Goal: Task Accomplishment & Management: Manage account settings

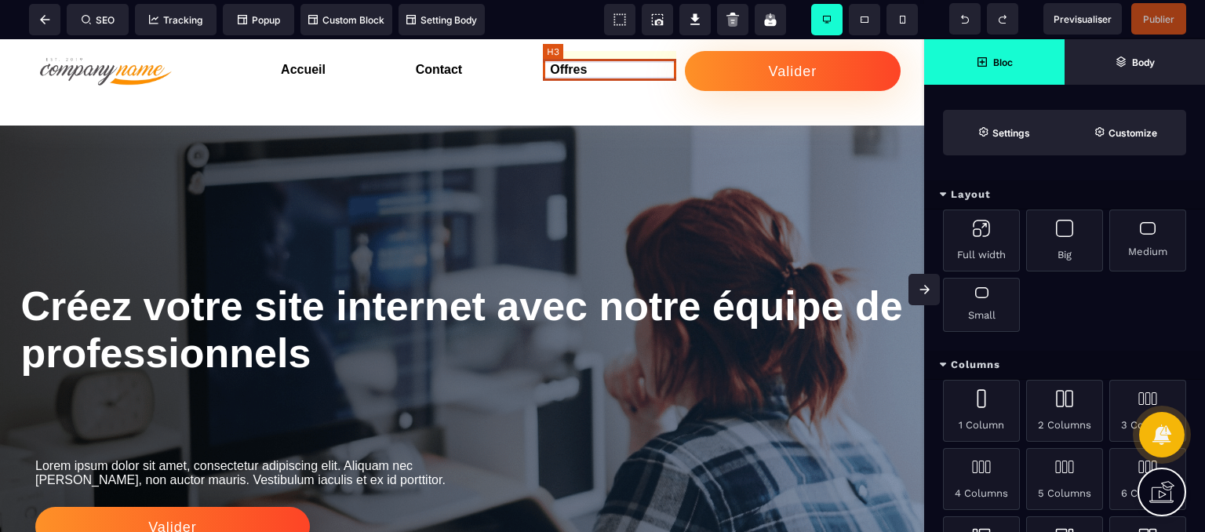
click at [587, 74] on h3 "Offres" at bounding box center [617, 70] width 135 height 22
select select "***"
select select "**"
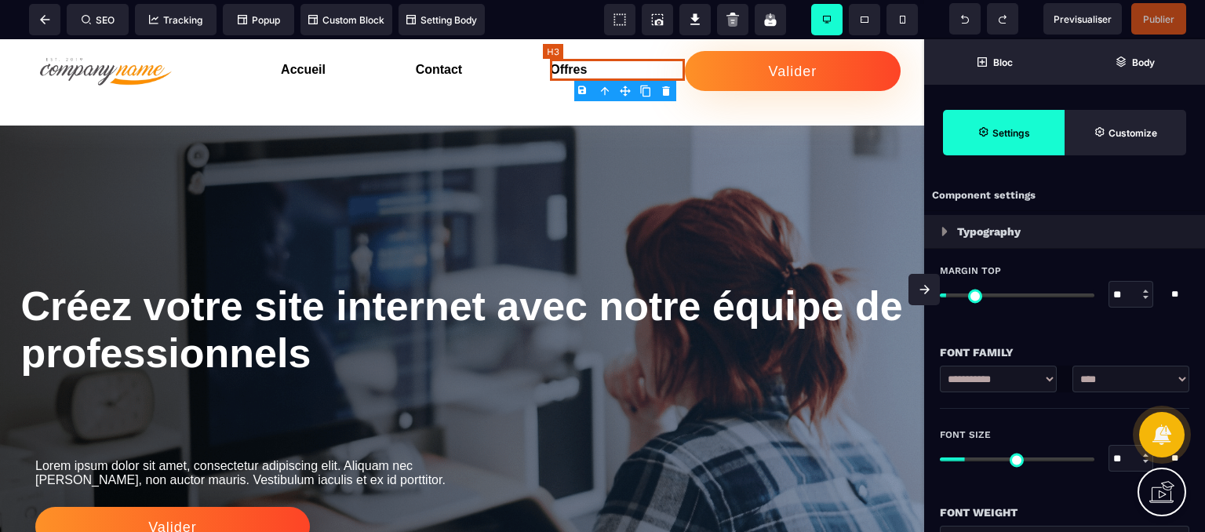
type input "*"
type input "****"
type input "***"
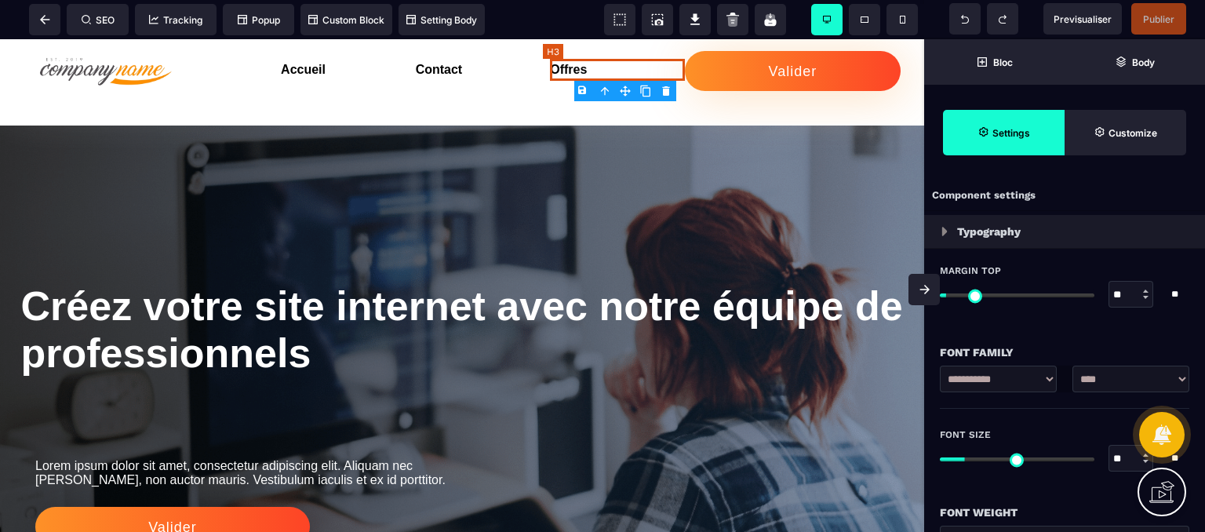
type input "*"
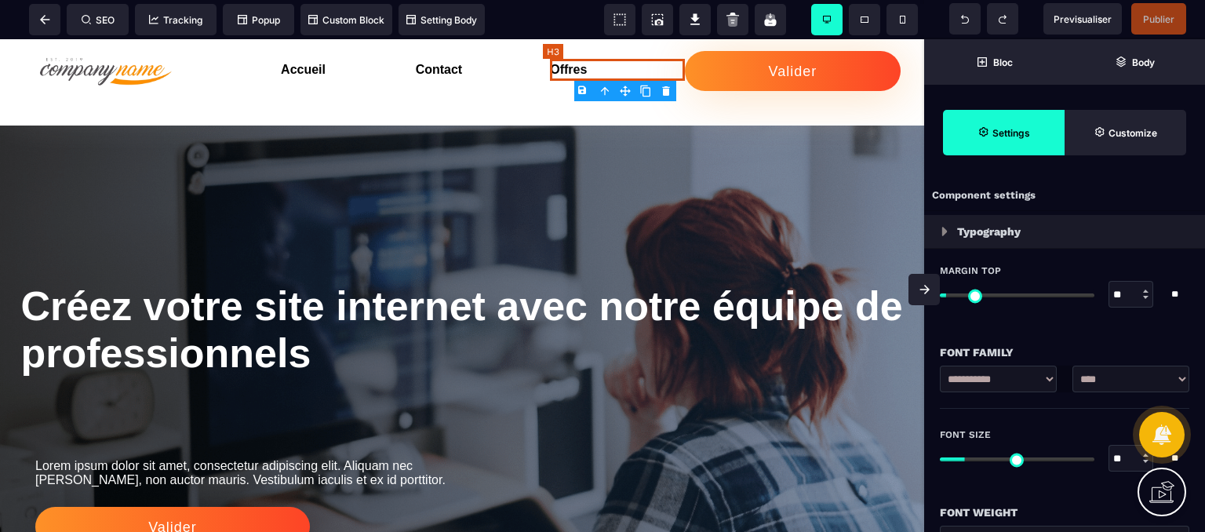
type input "*"
select select "**"
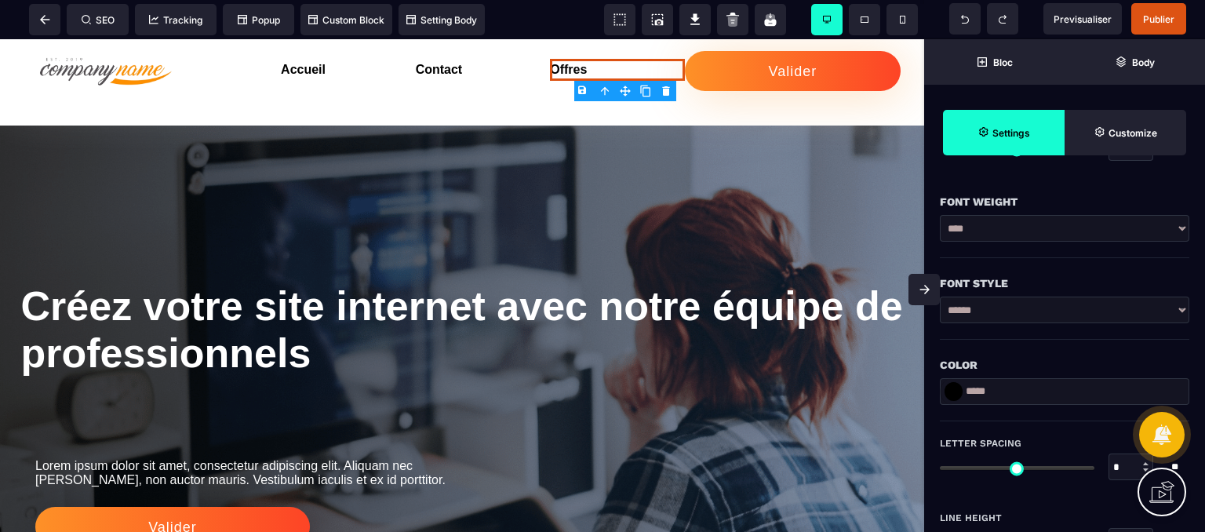
scroll to position [314, 0]
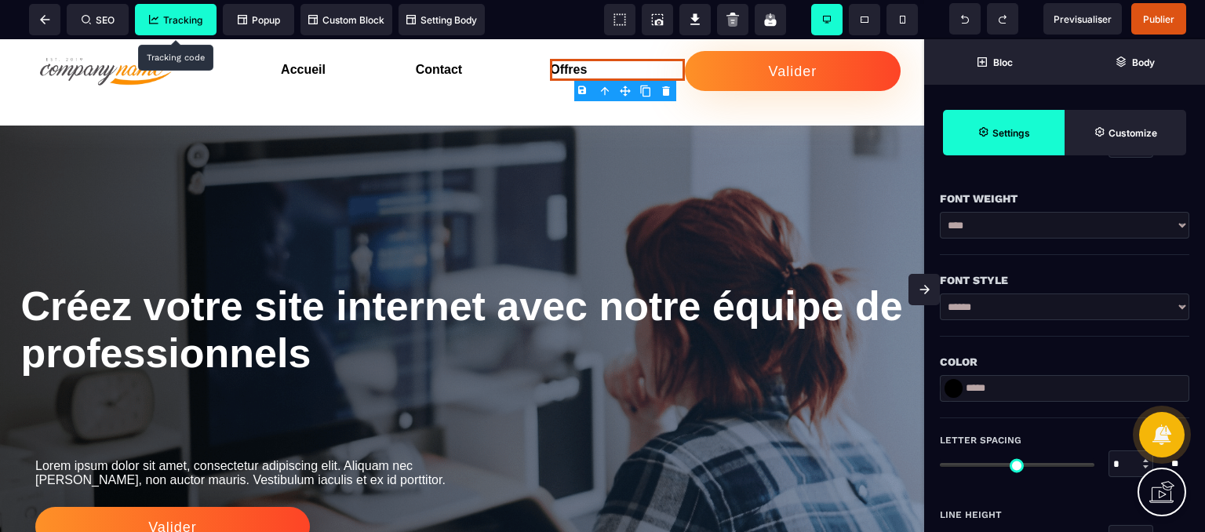
click at [189, 19] on span "Tracking" at bounding box center [175, 20] width 53 height 12
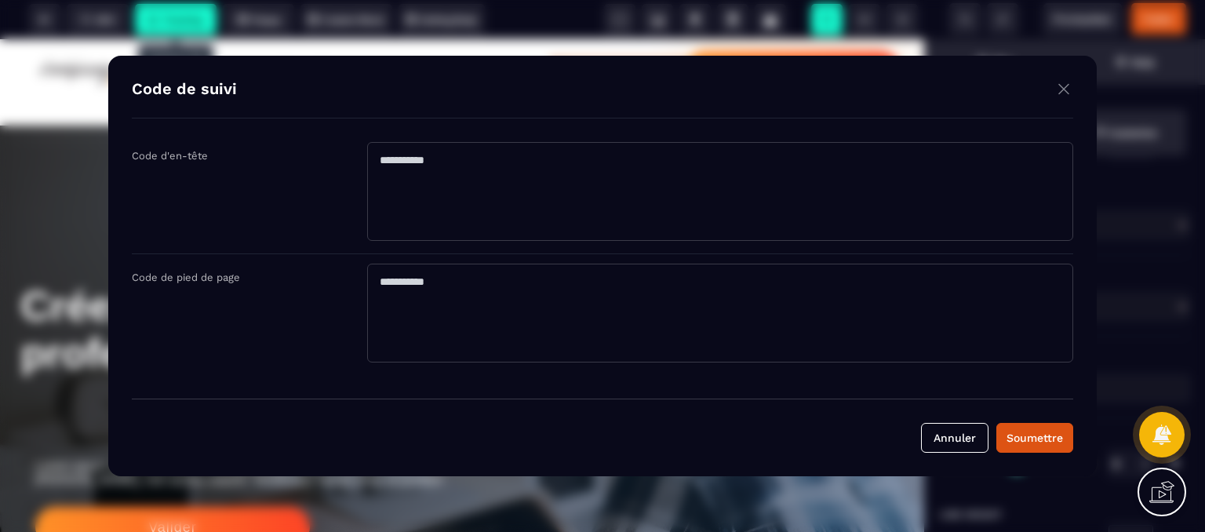
click at [1054, 92] on img "Modal window" at bounding box center [1063, 89] width 19 height 20
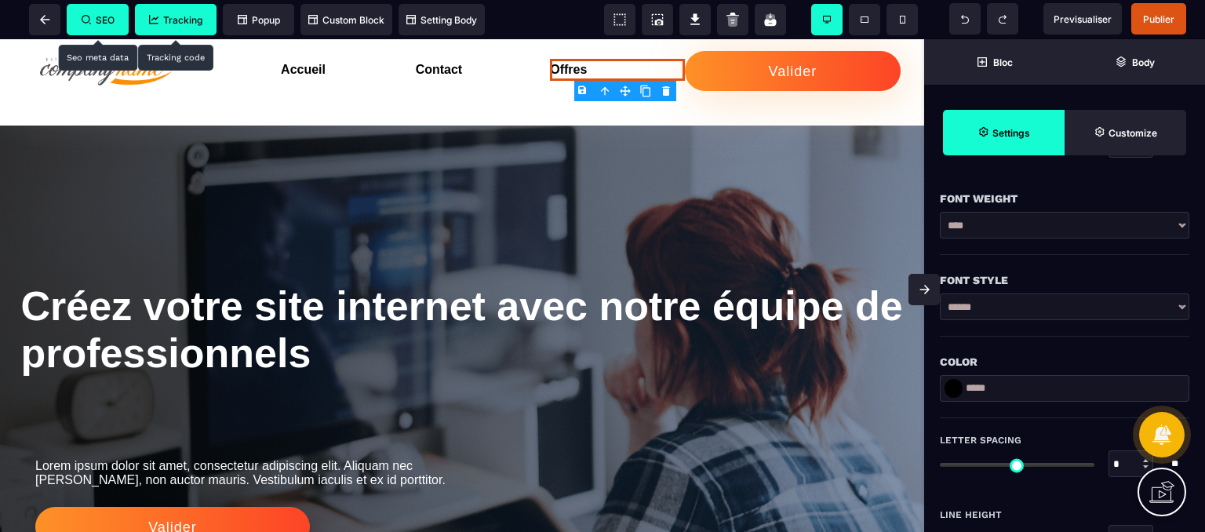
click at [108, 4] on span "SEO" at bounding box center [98, 19] width 62 height 31
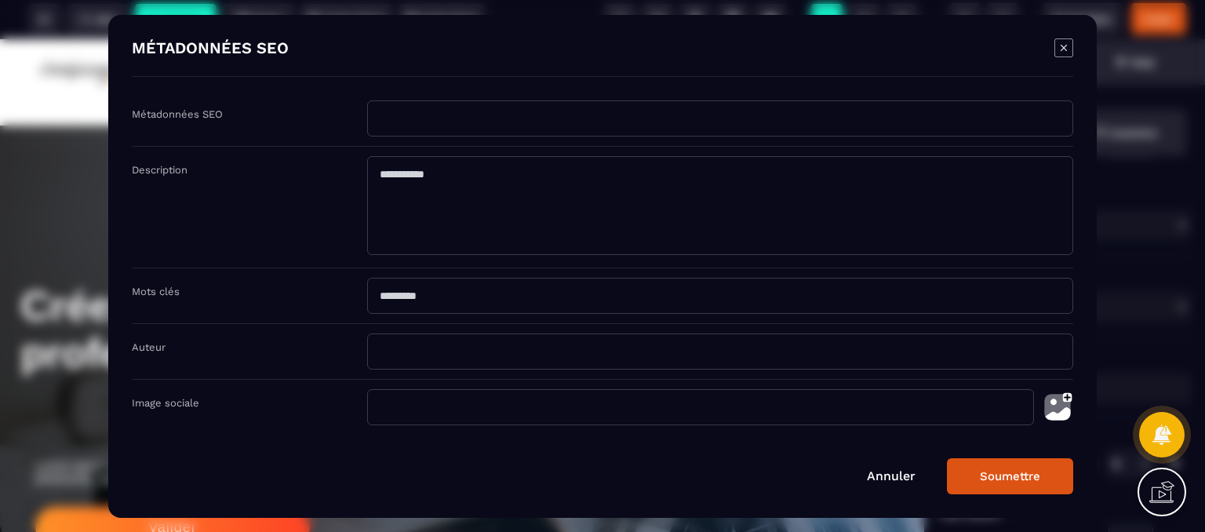
click at [1058, 39] on icon "Modal window" at bounding box center [1063, 47] width 18 height 18
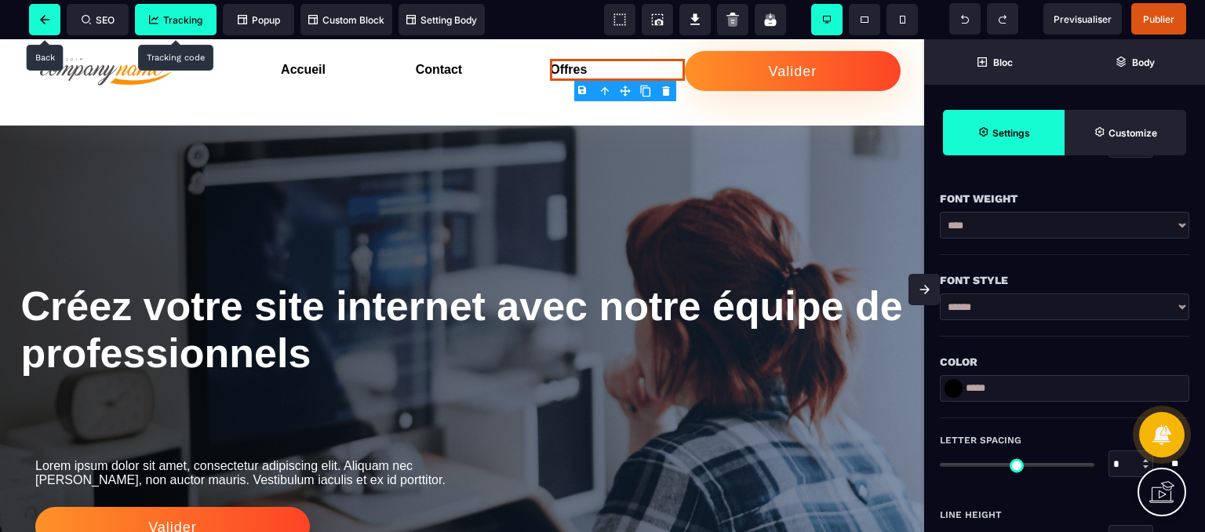
click at [41, 19] on icon at bounding box center [44, 19] width 9 height 9
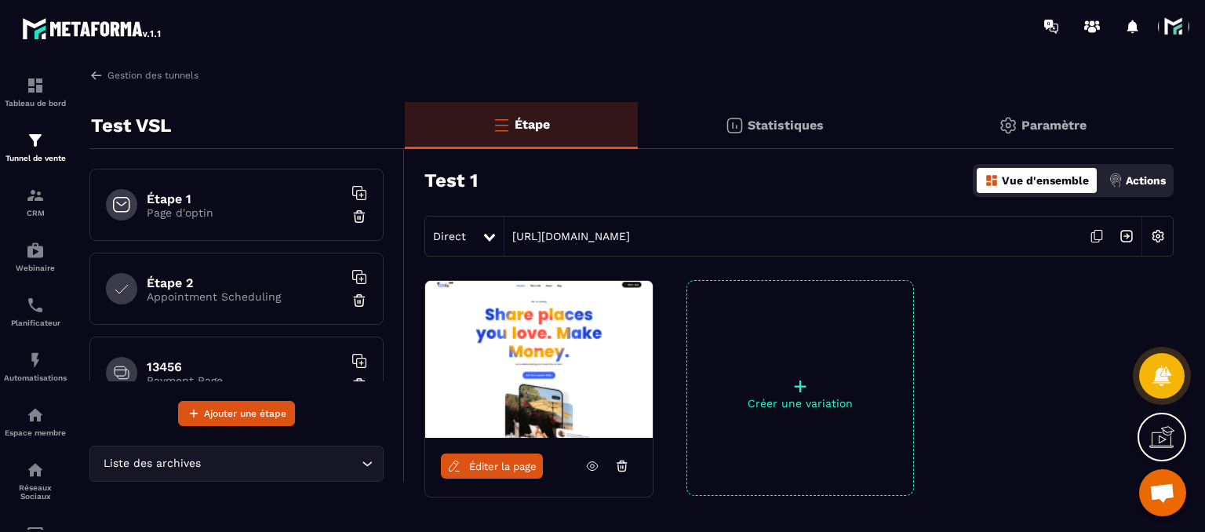
click at [1183, 19] on span at bounding box center [1173, 26] width 31 height 31
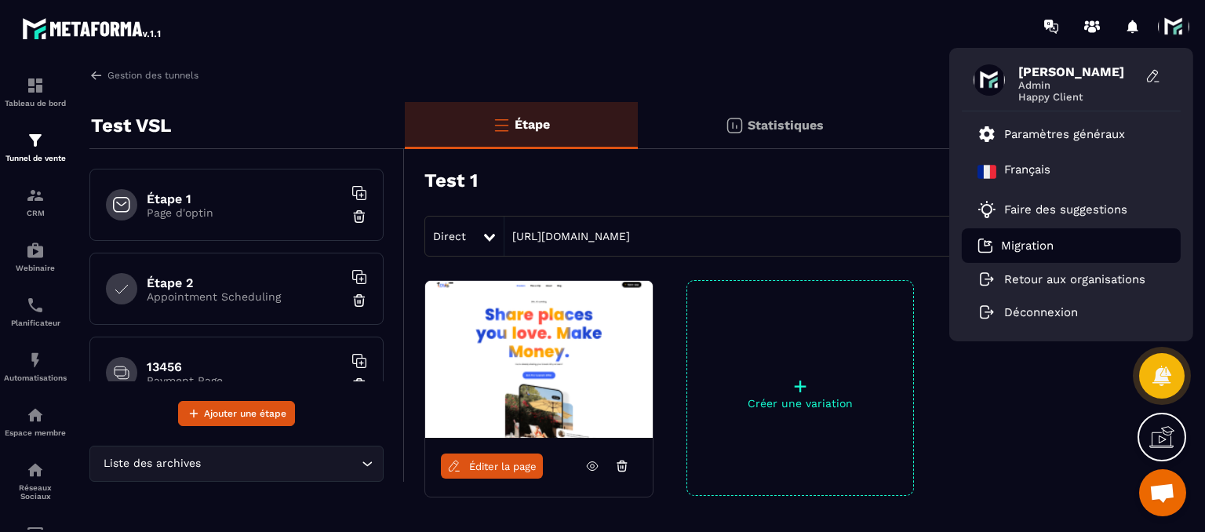
click at [1014, 243] on p "Migration" at bounding box center [1027, 246] width 53 height 14
click at [938, 24] on div "[PERSON_NAME] Admin Happy Client Paramètres généraux [DEMOGRAPHIC_DATA] Faire d…" at bounding box center [694, 26] width 1021 height 53
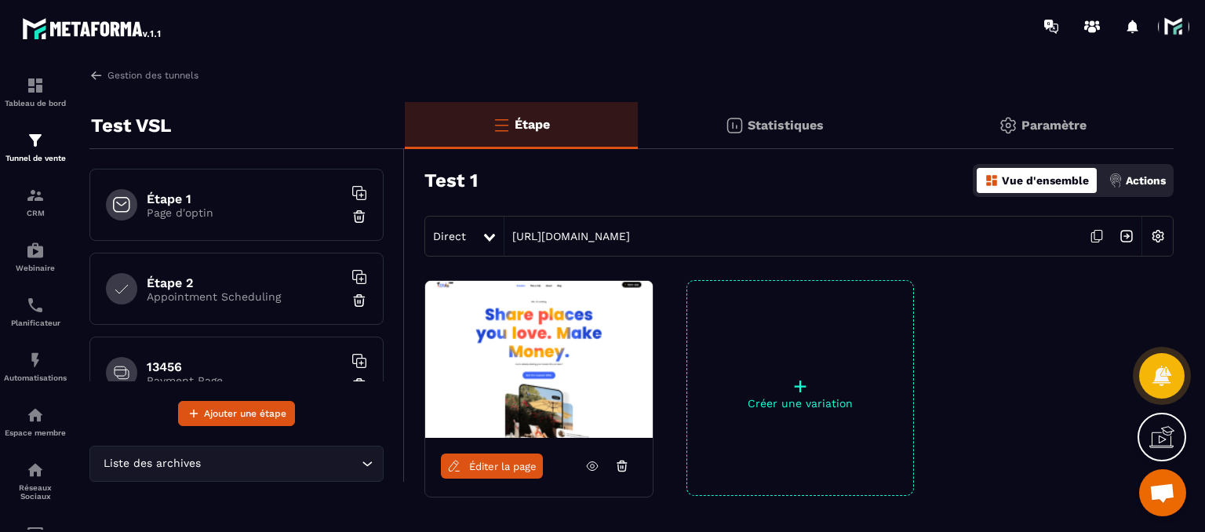
click at [1164, 504] on span "Ouvrir le chat" at bounding box center [1162, 494] width 26 height 22
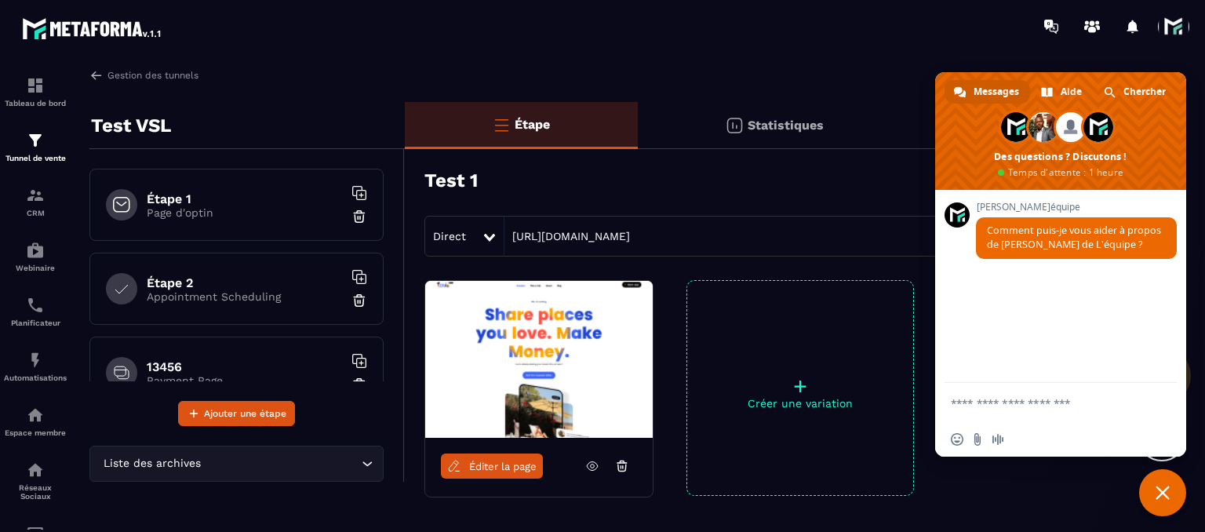
click at [1021, 397] on textarea "Entrez votre message..." at bounding box center [1045, 402] width 188 height 39
click at [1055, 100] on link "Aide" at bounding box center [1062, 92] width 61 height 24
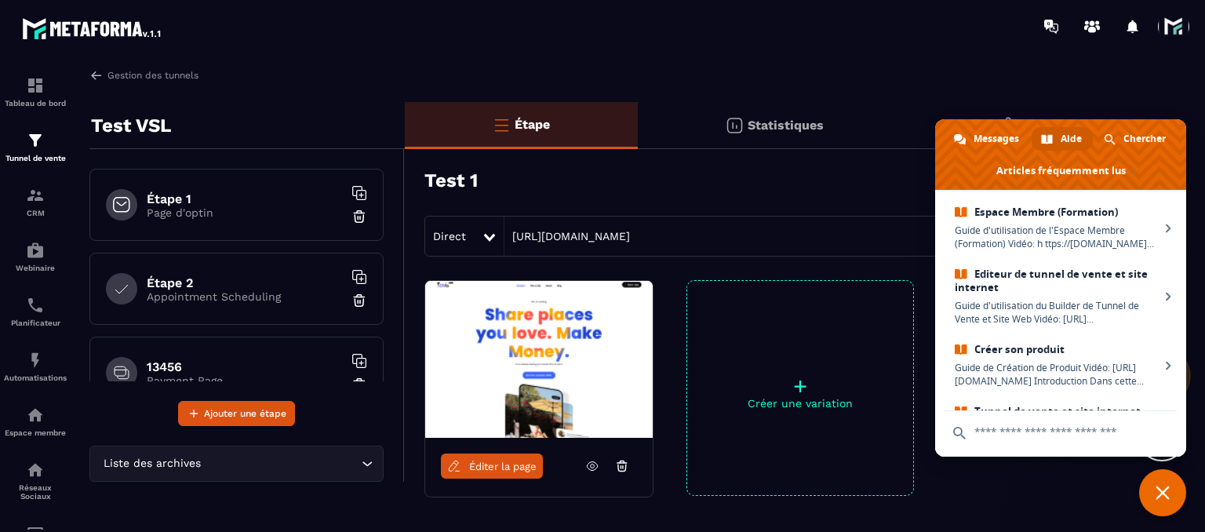
click at [1163, 495] on span "Fermer le chat" at bounding box center [1163, 493] width 14 height 14
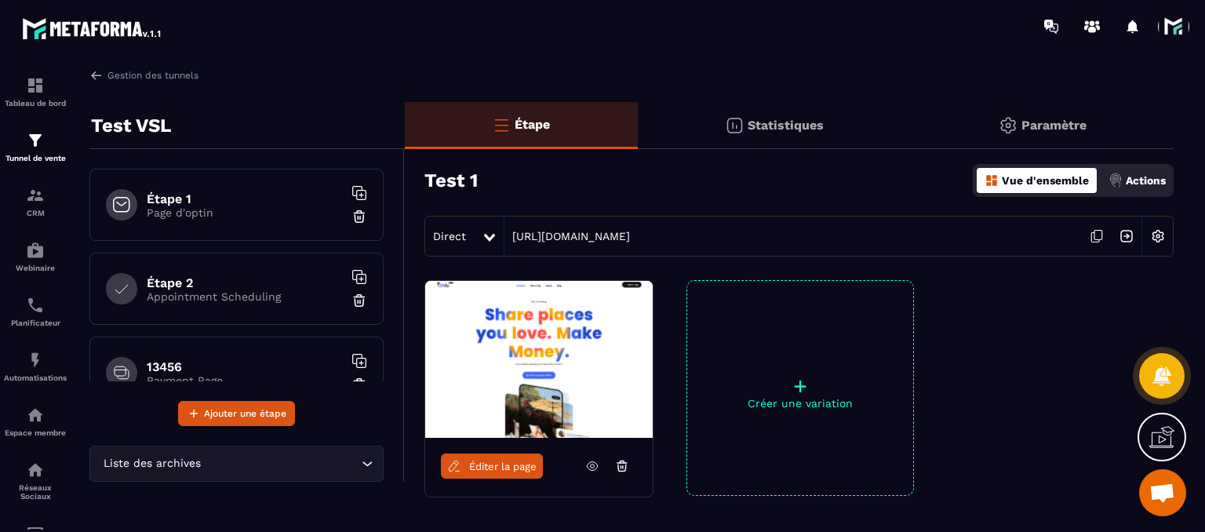
click at [1167, 431] on icon at bounding box center [1161, 436] width 25 height 25
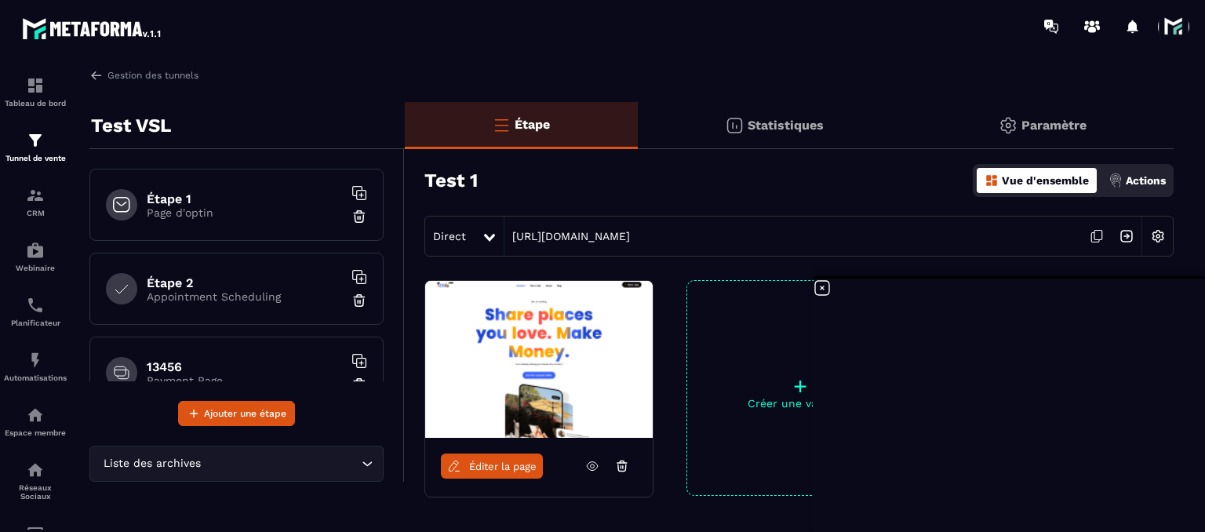
click at [819, 285] on icon at bounding box center [822, 288] width 19 height 19
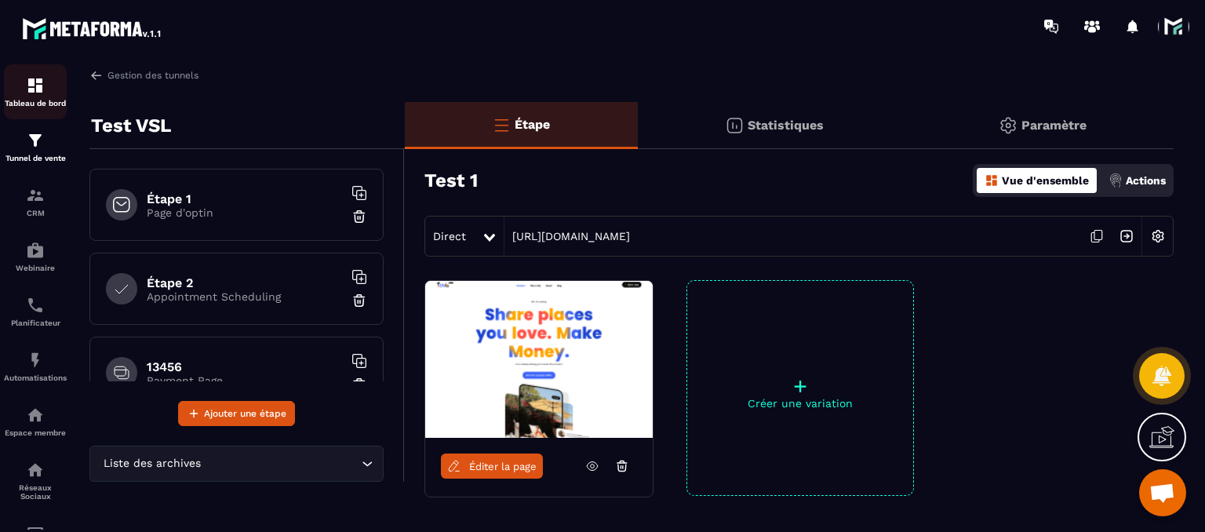
click at [19, 76] on div "Tableau de bord" at bounding box center [35, 91] width 63 height 31
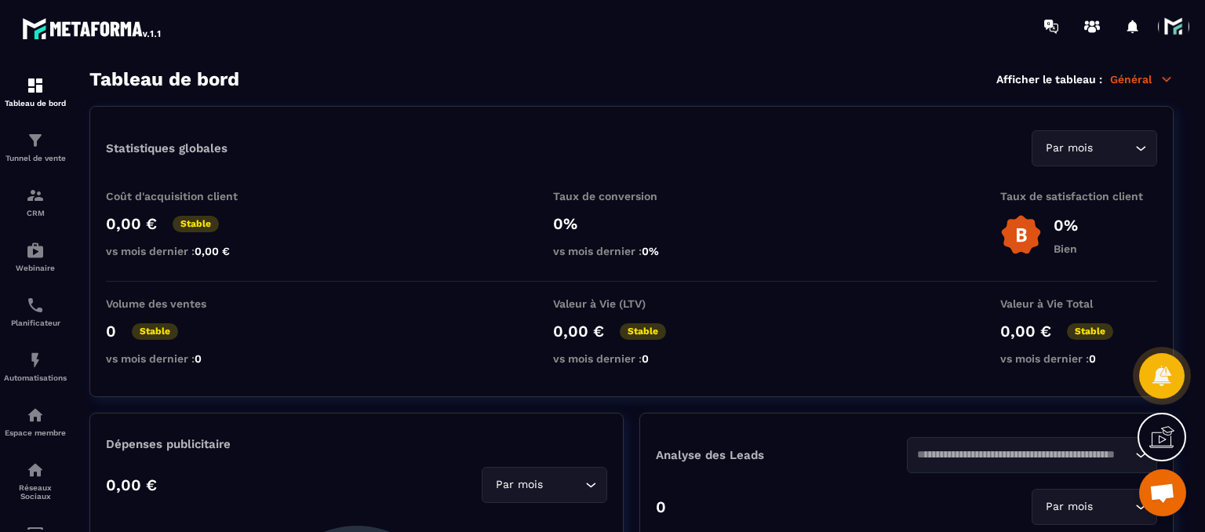
click at [1147, 79] on p "Général" at bounding box center [1142, 79] width 64 height 14
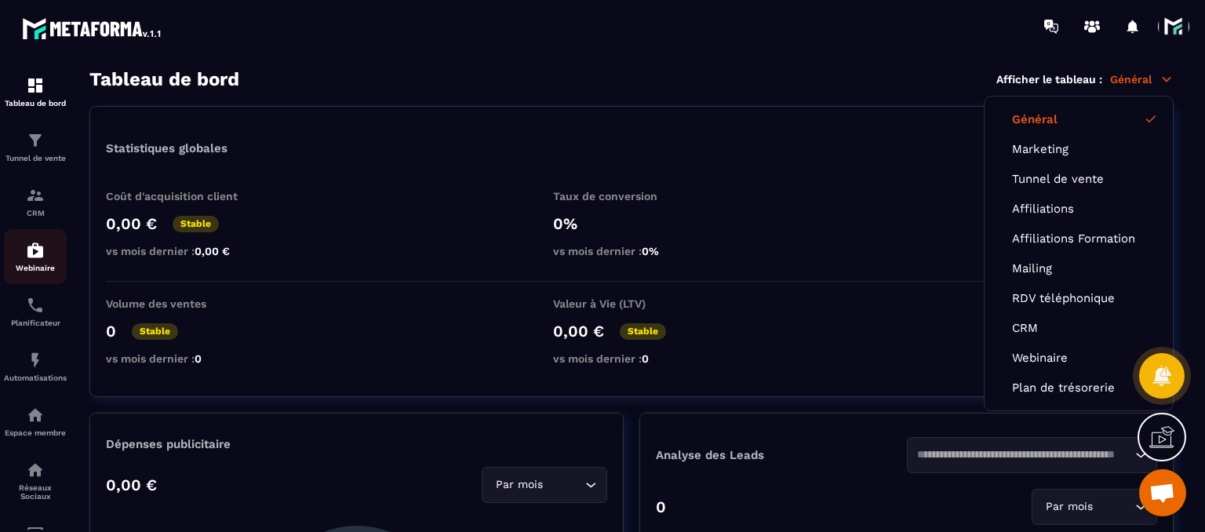
scroll to position [125, 0]
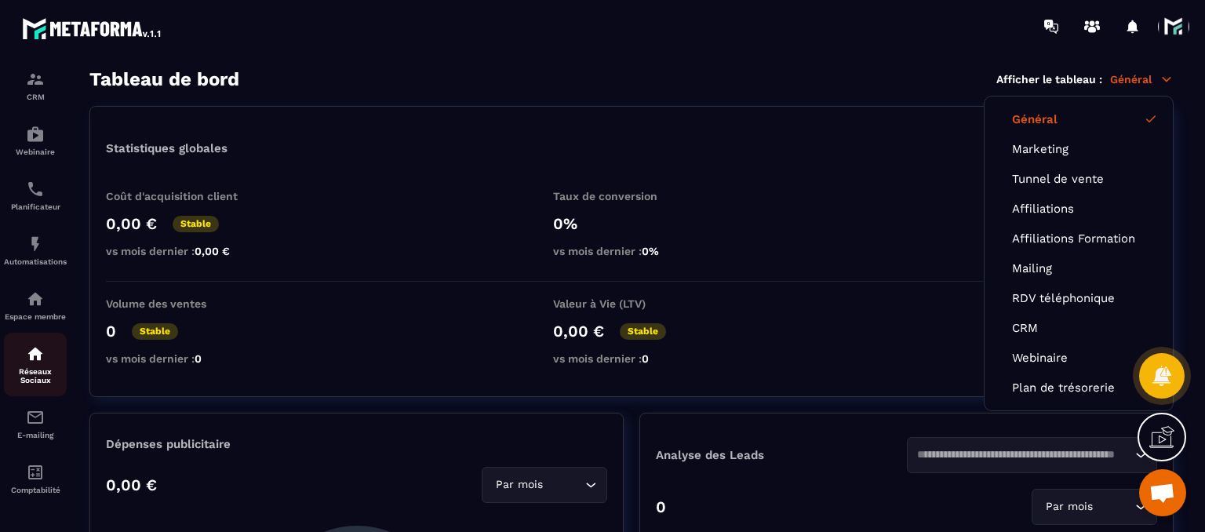
click at [13, 380] on p "Réseaux Sociaux" at bounding box center [35, 375] width 63 height 17
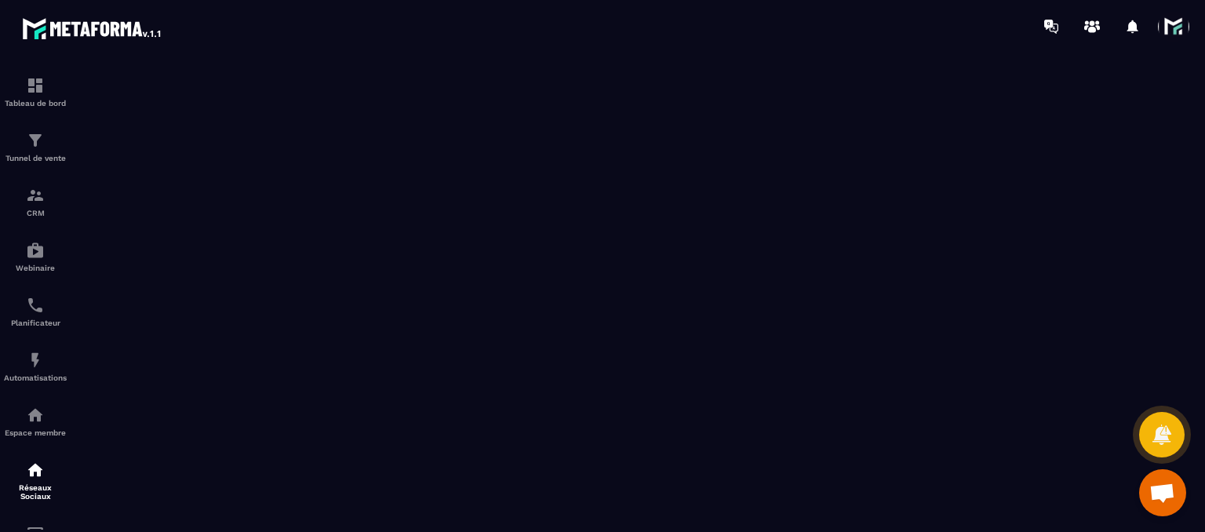
click at [1180, 23] on span at bounding box center [1173, 26] width 31 height 31
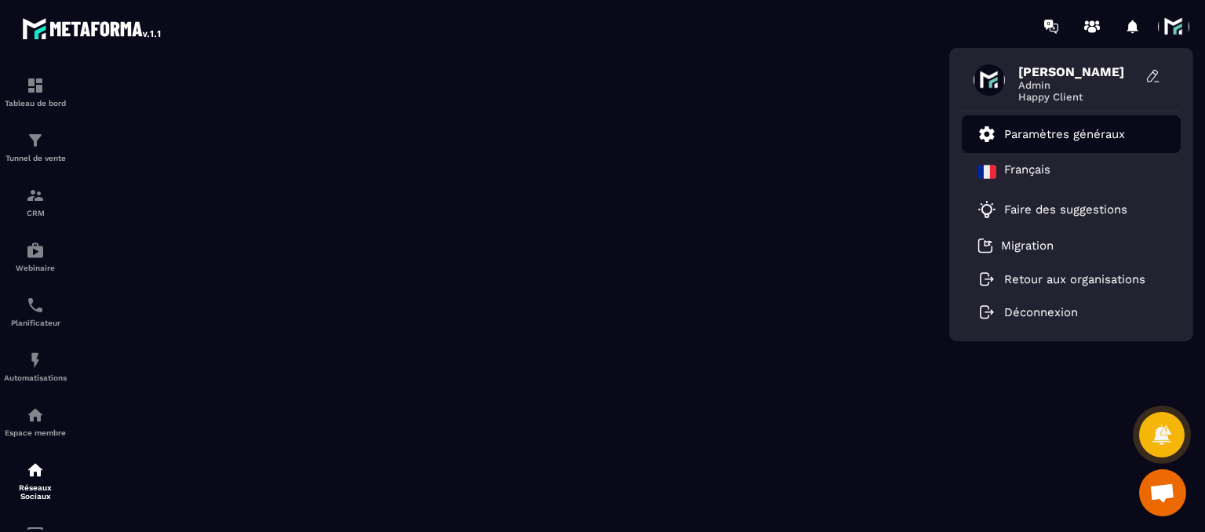
click at [1071, 123] on li "Paramètres généraux" at bounding box center [1071, 134] width 219 height 38
click at [1044, 125] on link "Paramètres généraux" at bounding box center [1052, 134] width 148 height 19
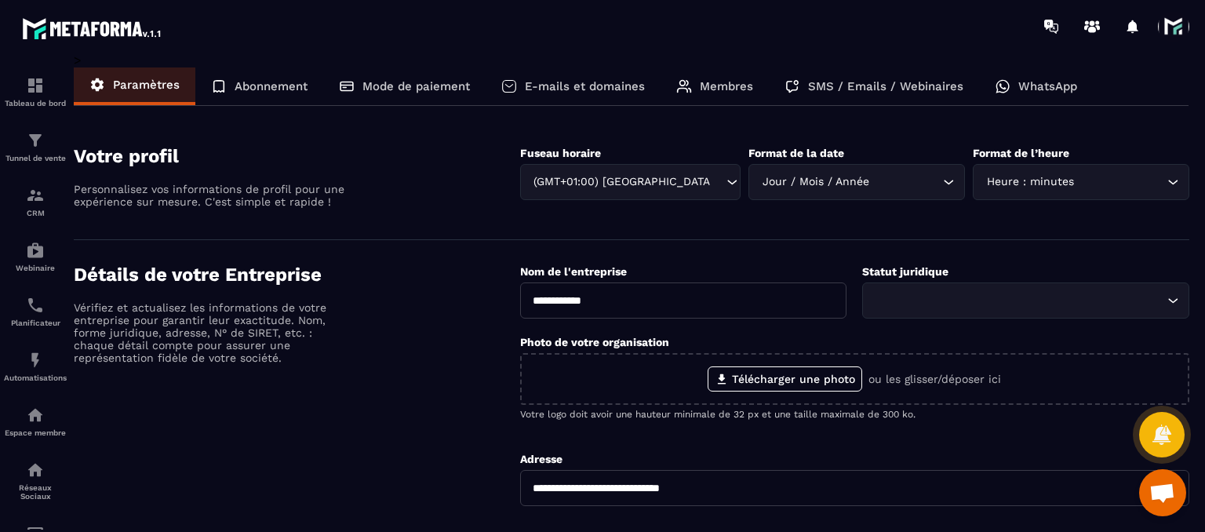
click at [563, 84] on p "E-mails et domaines" at bounding box center [585, 86] width 120 height 14
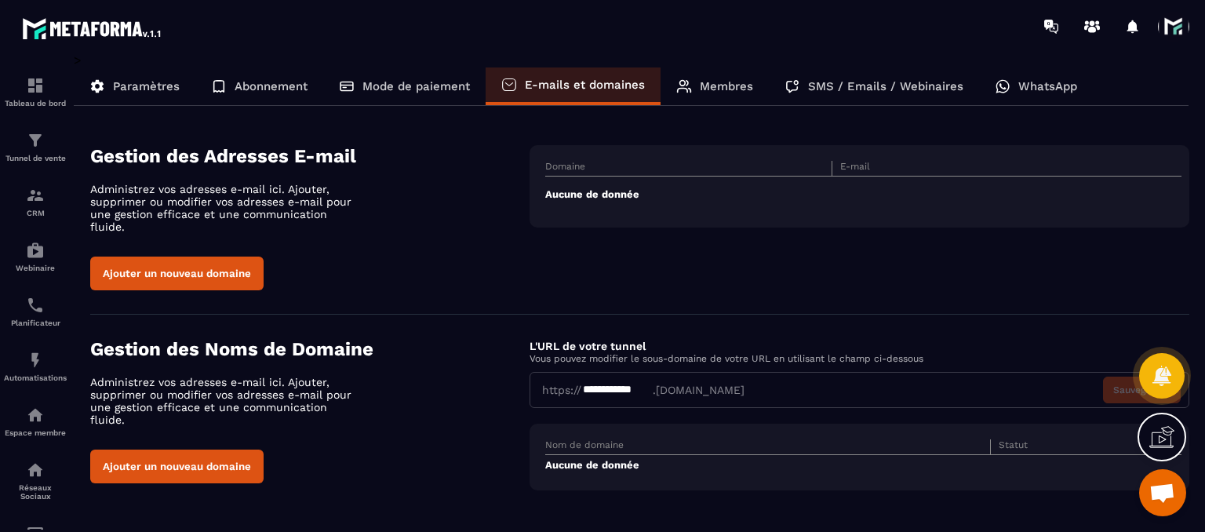
click at [909, 84] on p "SMS / Emails / Webinaires" at bounding box center [885, 86] width 155 height 14
